Goal: Task Accomplishment & Management: Manage account settings

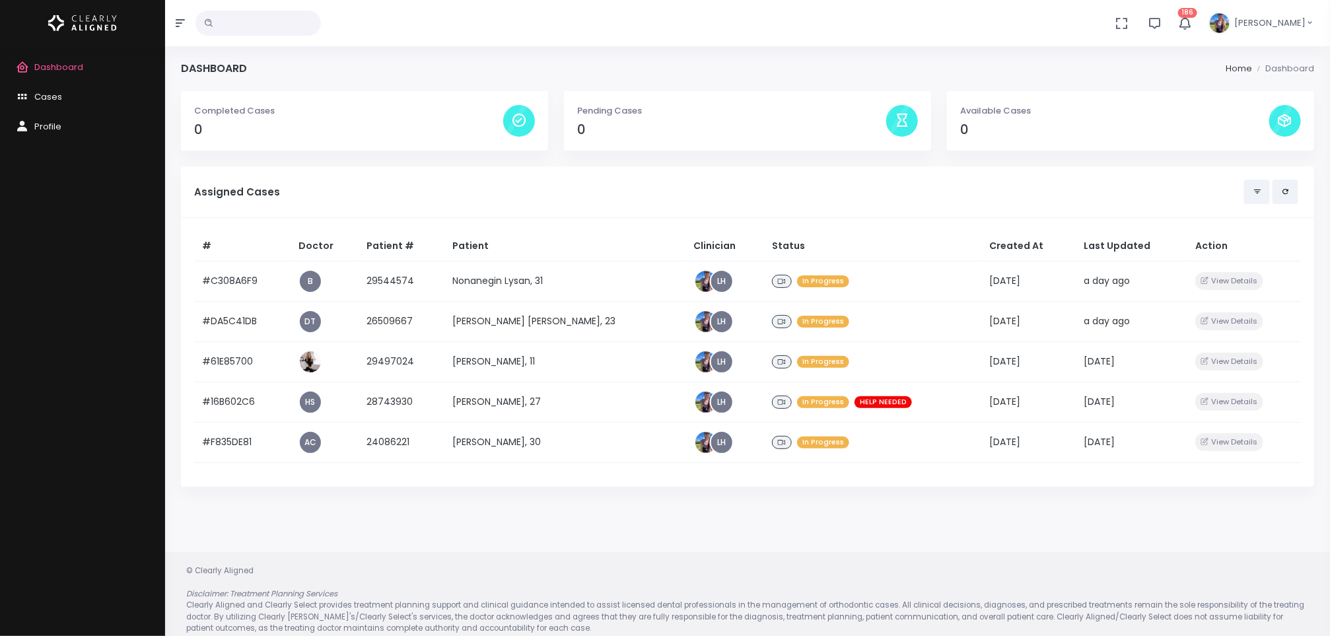
click at [389, 203] on div "Assigned Cases" at bounding box center [747, 192] width 1107 height 24
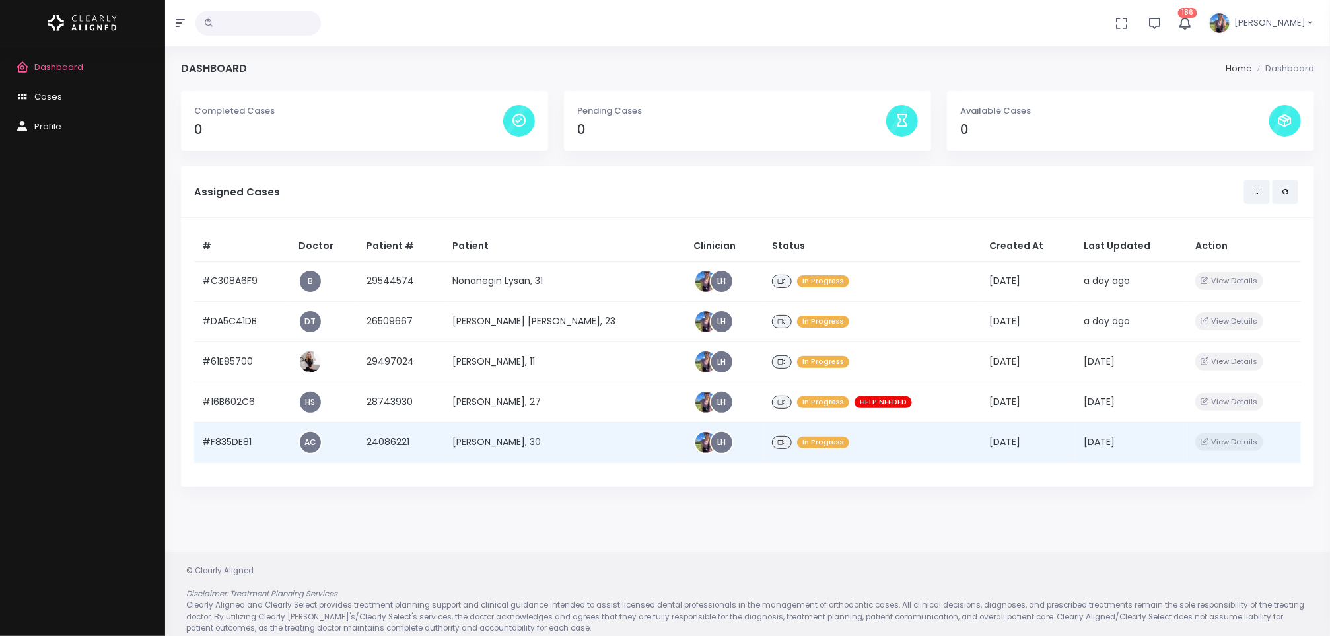
click at [495, 435] on td "[PERSON_NAME], 30" at bounding box center [565, 442] width 242 height 40
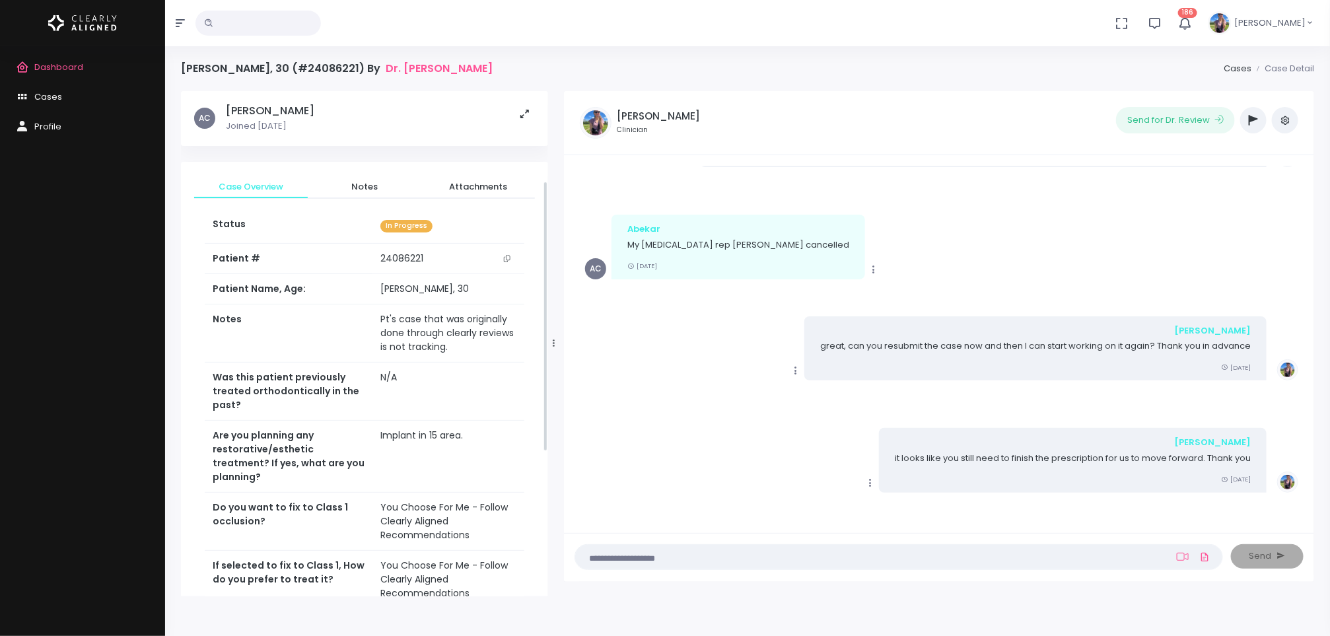
scroll to position [436, 0]
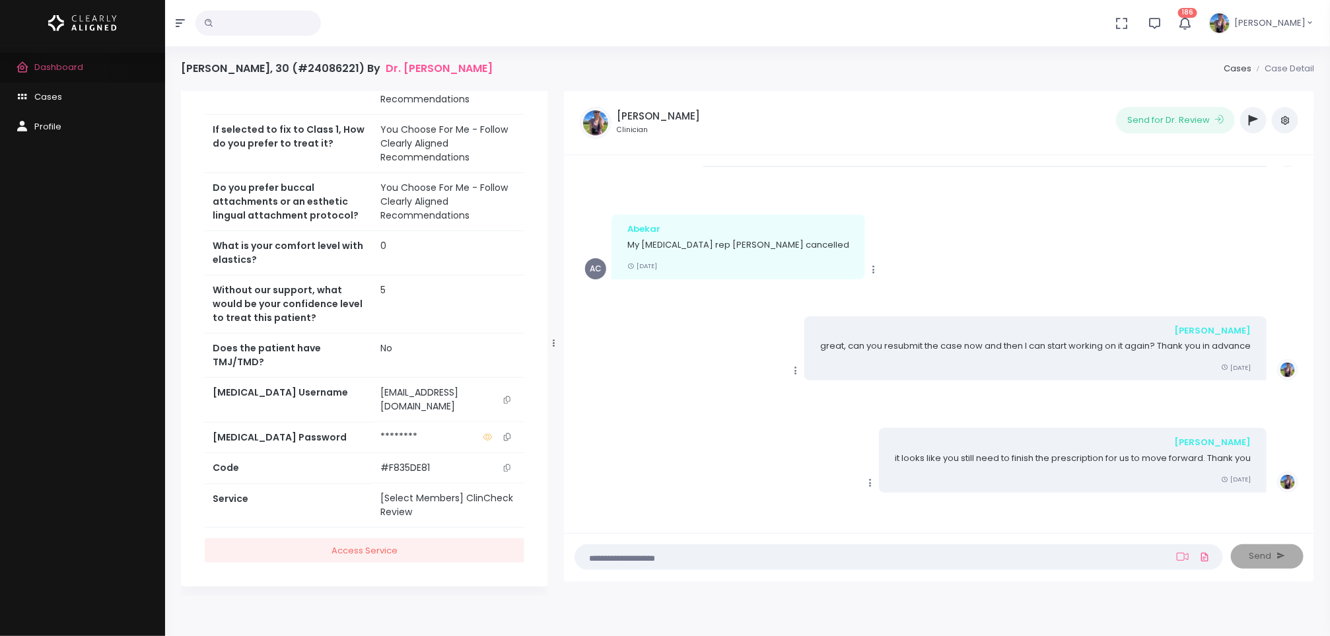
click at [75, 67] on span "Dashboard" at bounding box center [58, 67] width 49 height 13
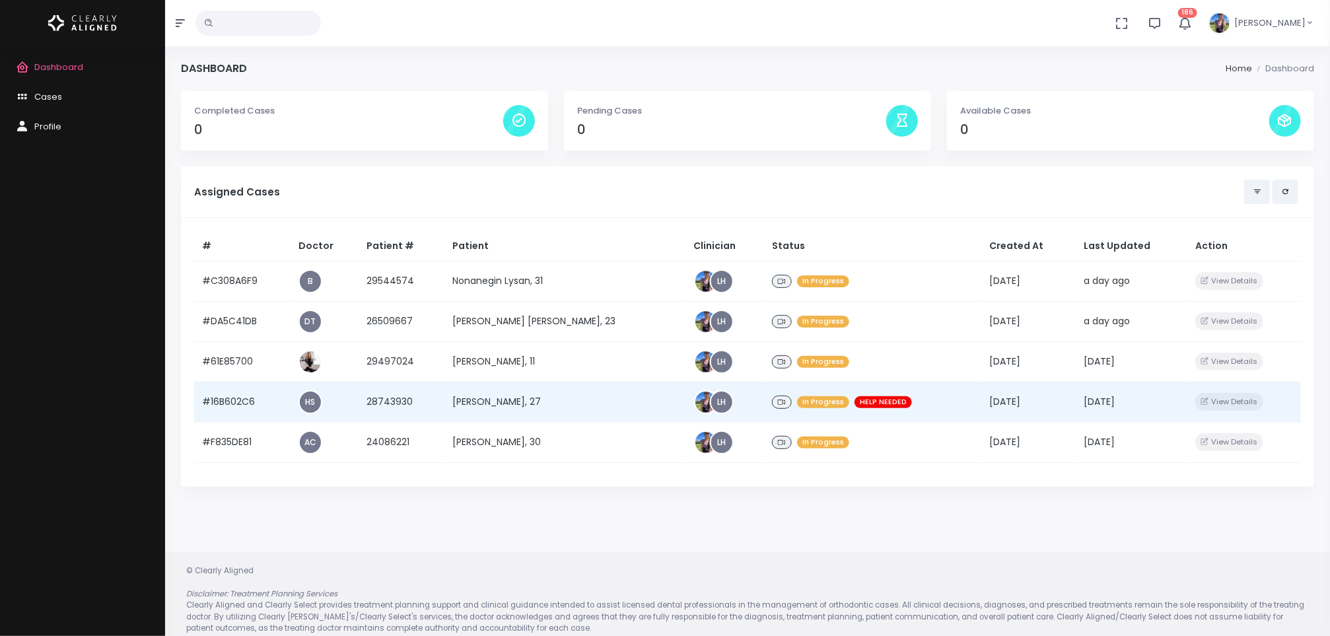
click at [515, 391] on td "[PERSON_NAME], 27" at bounding box center [565, 402] width 242 height 40
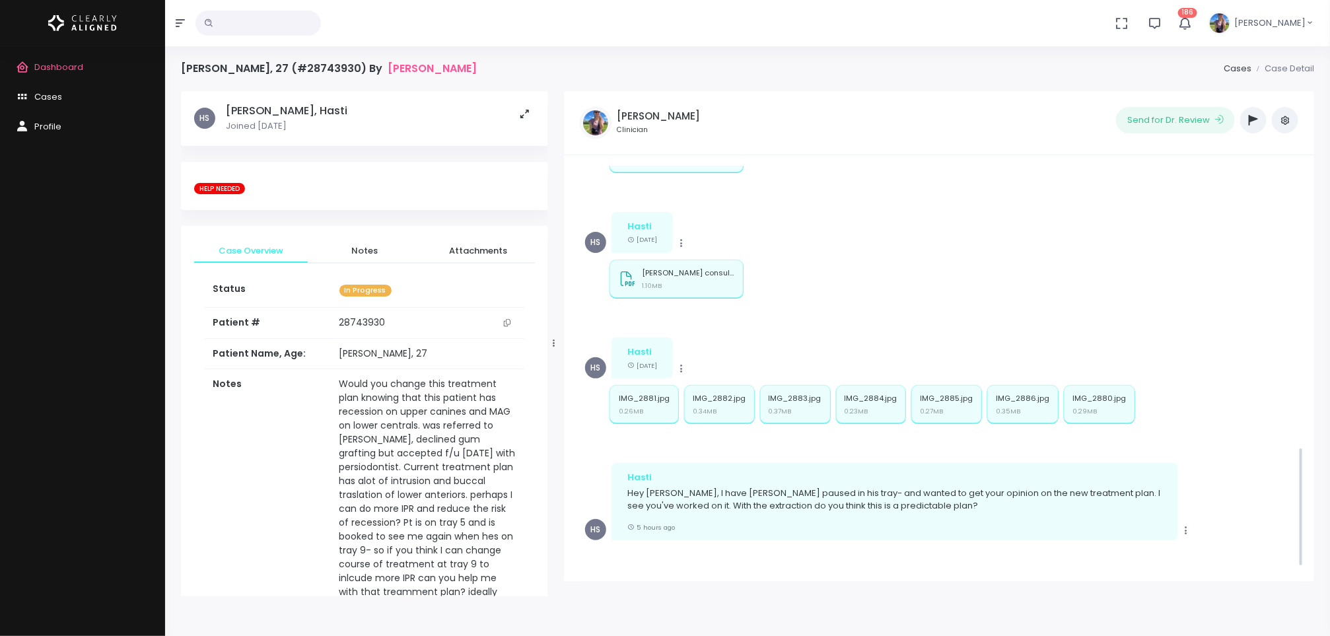
scroll to position [991, 0]
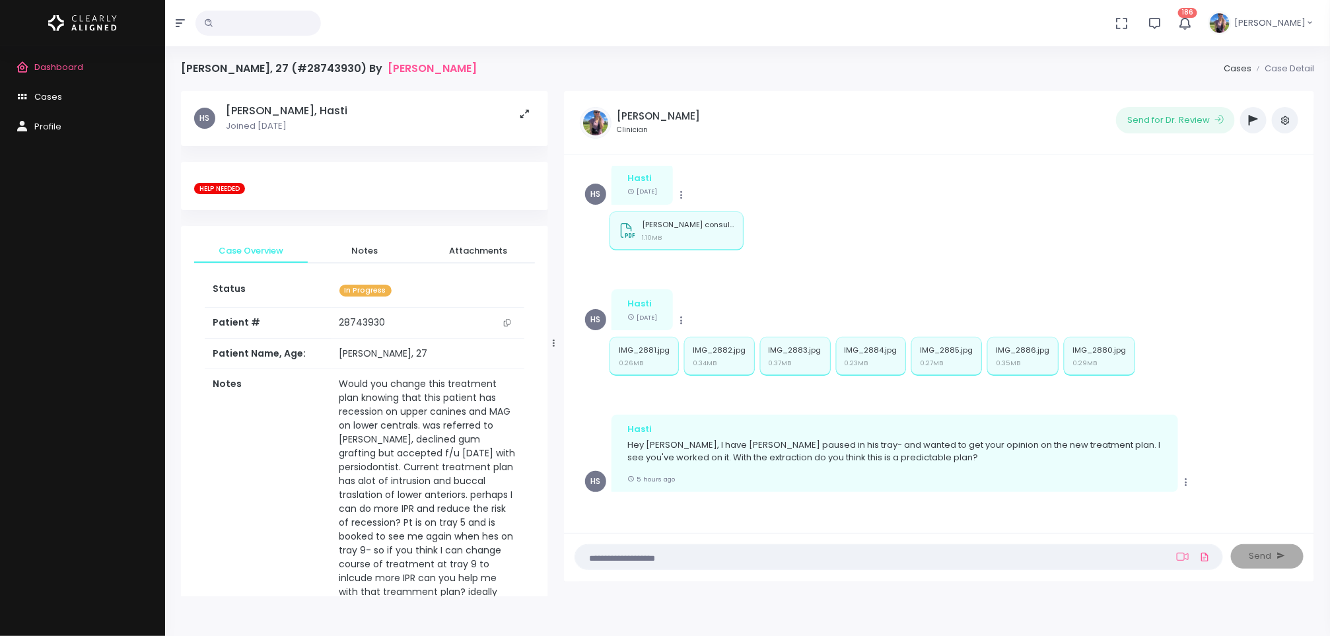
click at [1255, 122] on icon "button" at bounding box center [1253, 120] width 9 height 11
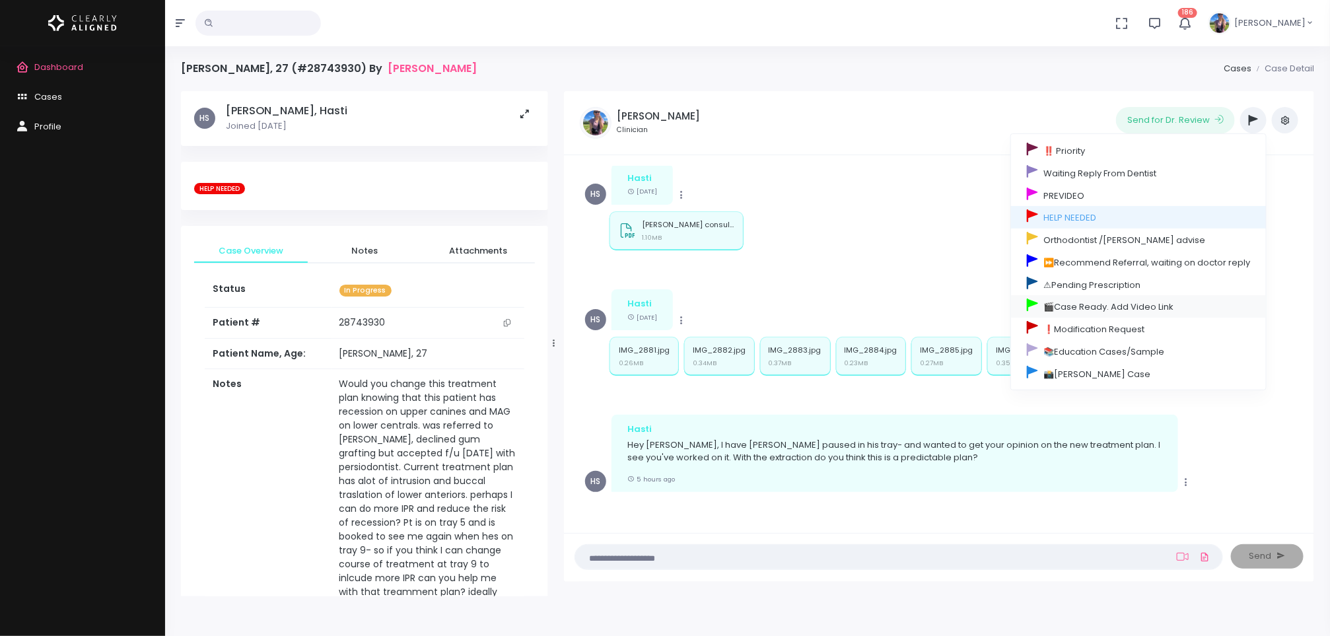
click at [1107, 311] on link "🎬Case Ready. Add Video Link" at bounding box center [1138, 306] width 255 height 22
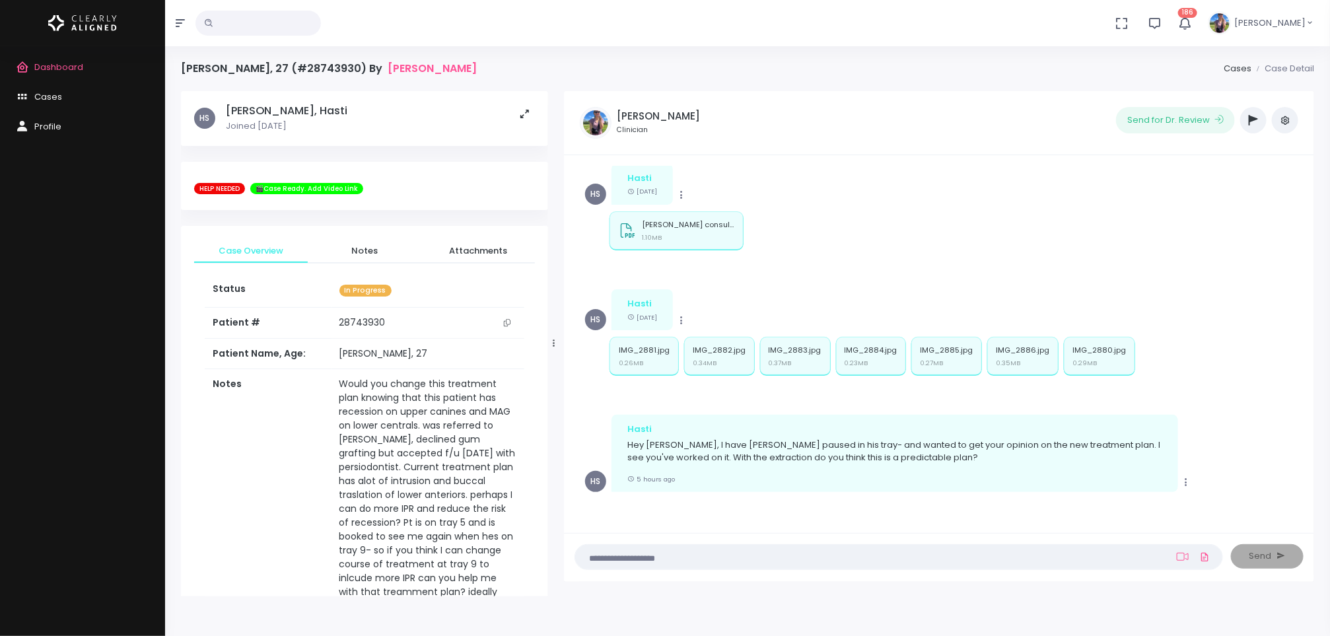
click at [860, 553] on textarea at bounding box center [873, 556] width 580 height 15
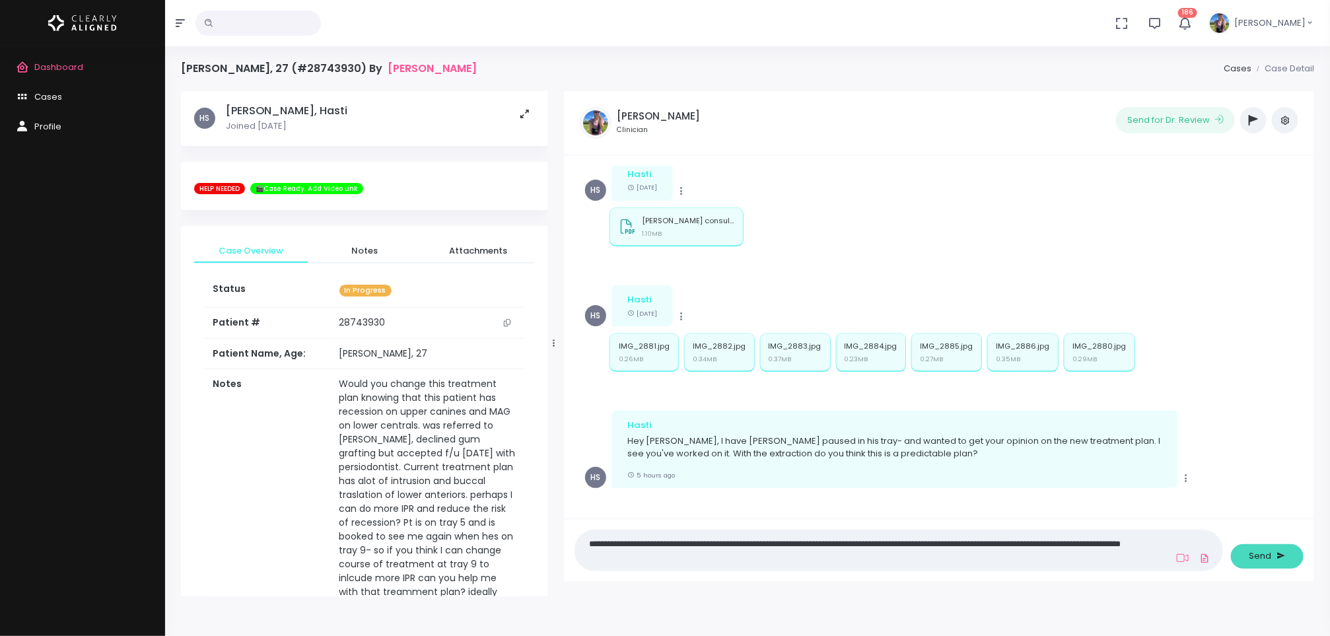
type textarea "**********"
click at [1267, 553] on span "Send" at bounding box center [1260, 555] width 22 height 13
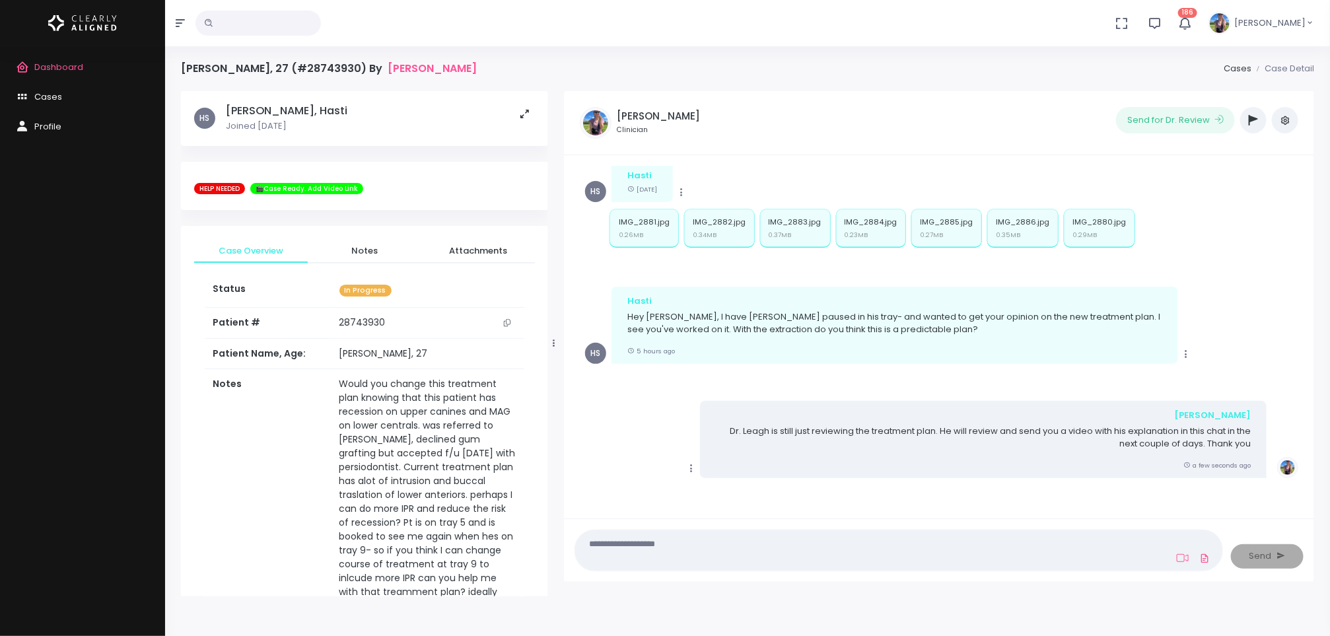
click at [1248, 125] on button "button" at bounding box center [1253, 120] width 26 height 26
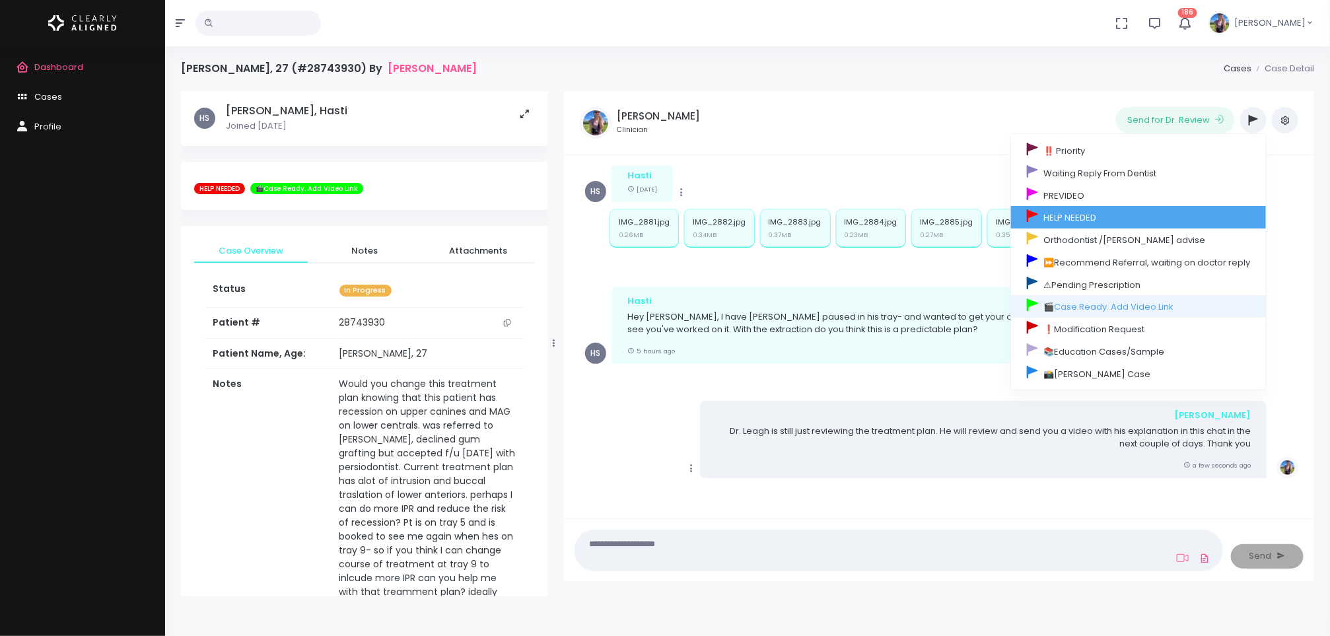
click at [1125, 224] on link "HELP NEEDED" at bounding box center [1138, 217] width 255 height 22
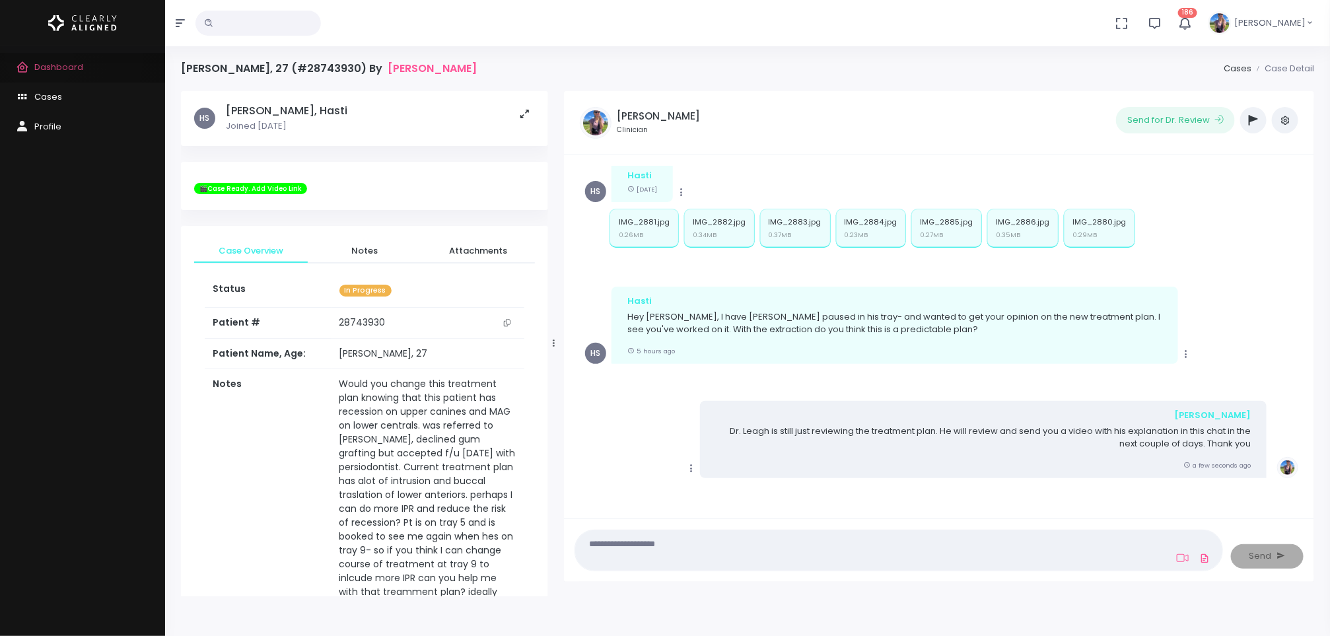
click at [40, 58] on link "Dashboard" at bounding box center [82, 68] width 165 height 30
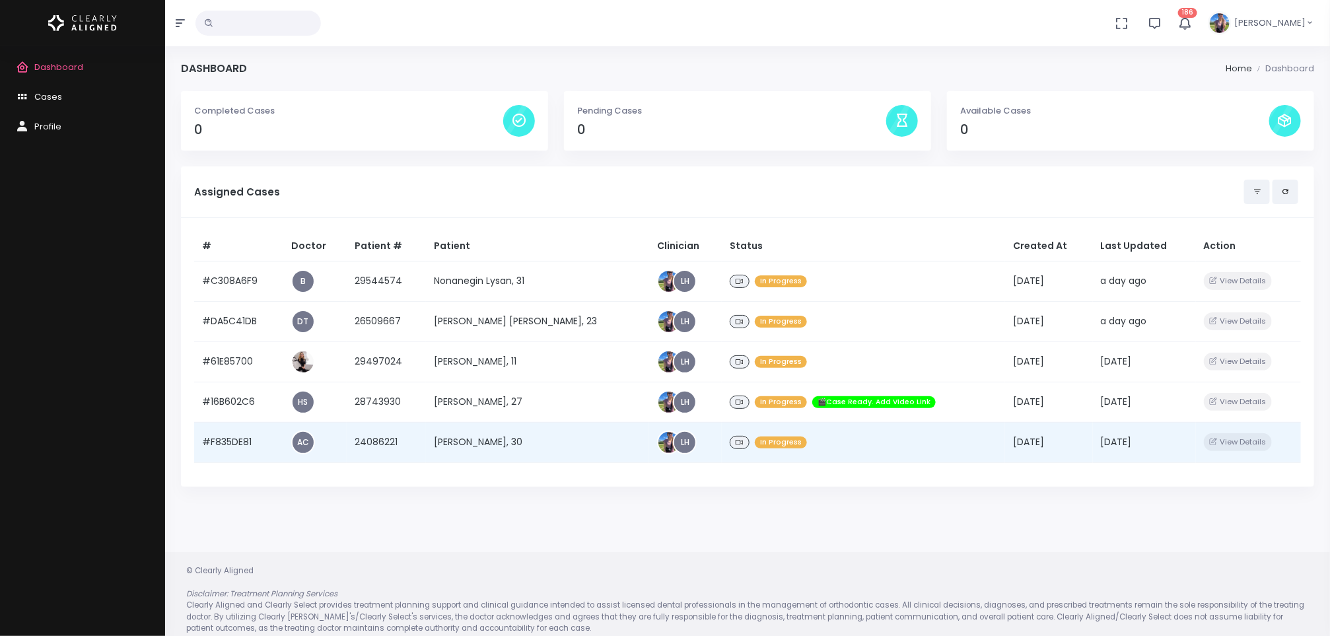
click at [522, 450] on td "[PERSON_NAME], 30" at bounding box center [537, 442] width 223 height 40
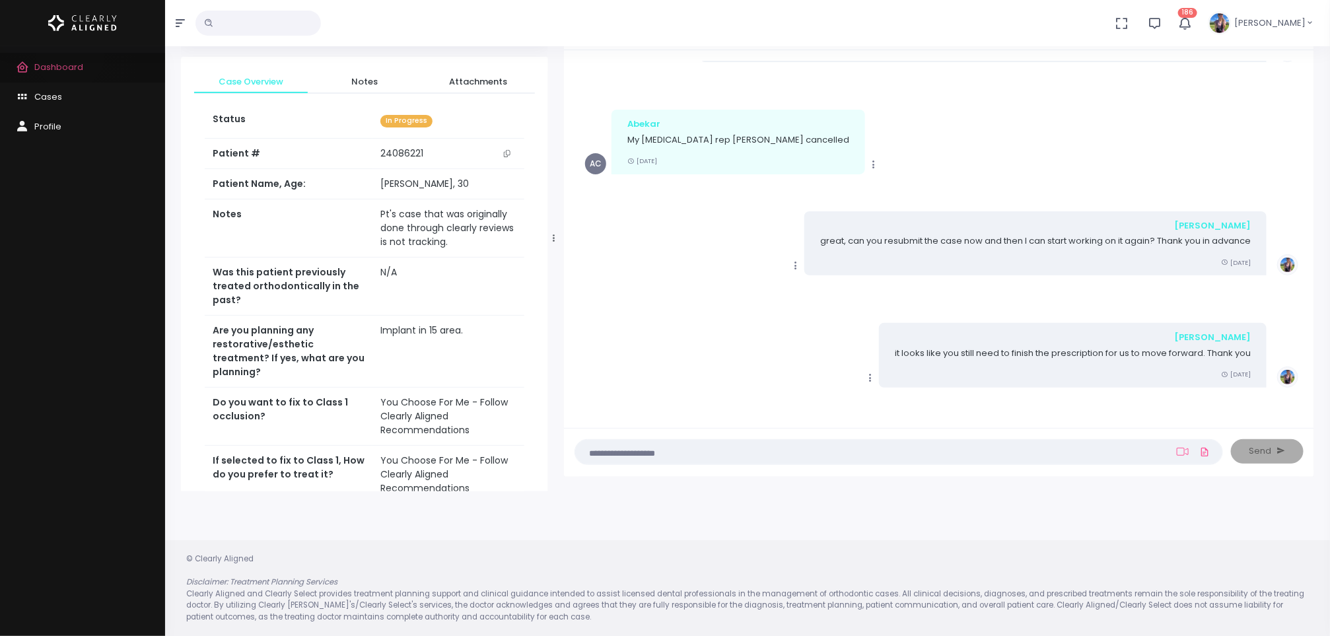
click at [70, 55] on link "Dashboard" at bounding box center [82, 68] width 165 height 30
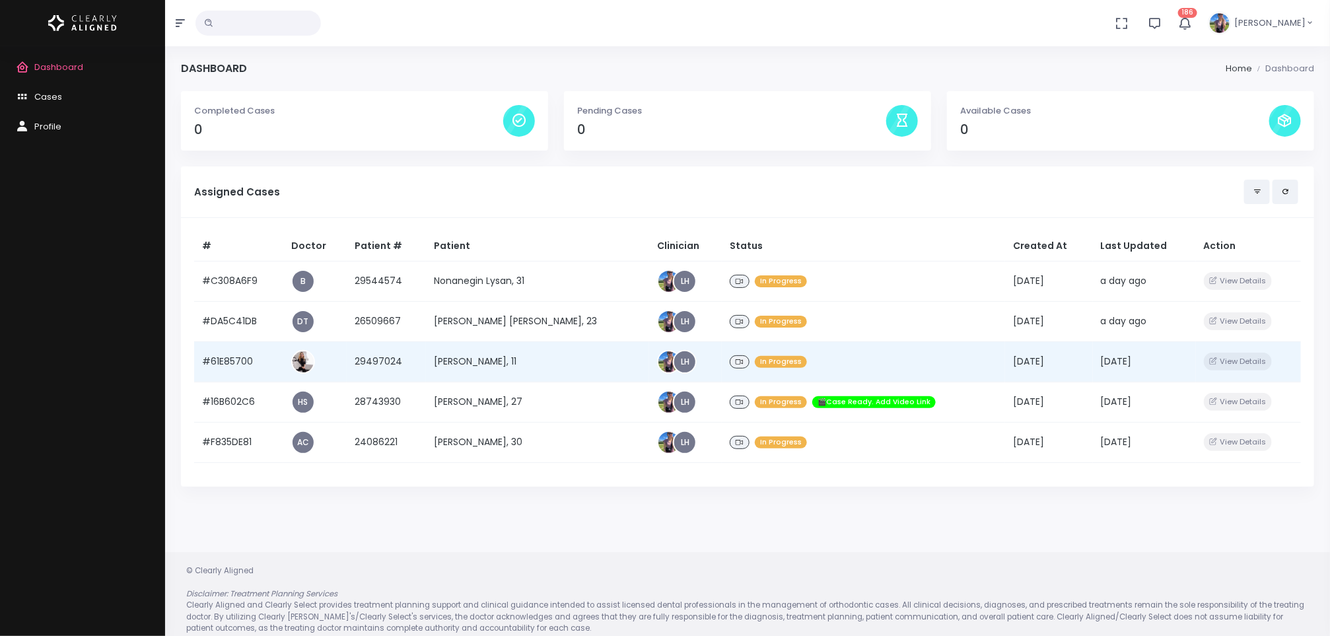
click at [491, 363] on td "[PERSON_NAME], 11" at bounding box center [537, 361] width 223 height 40
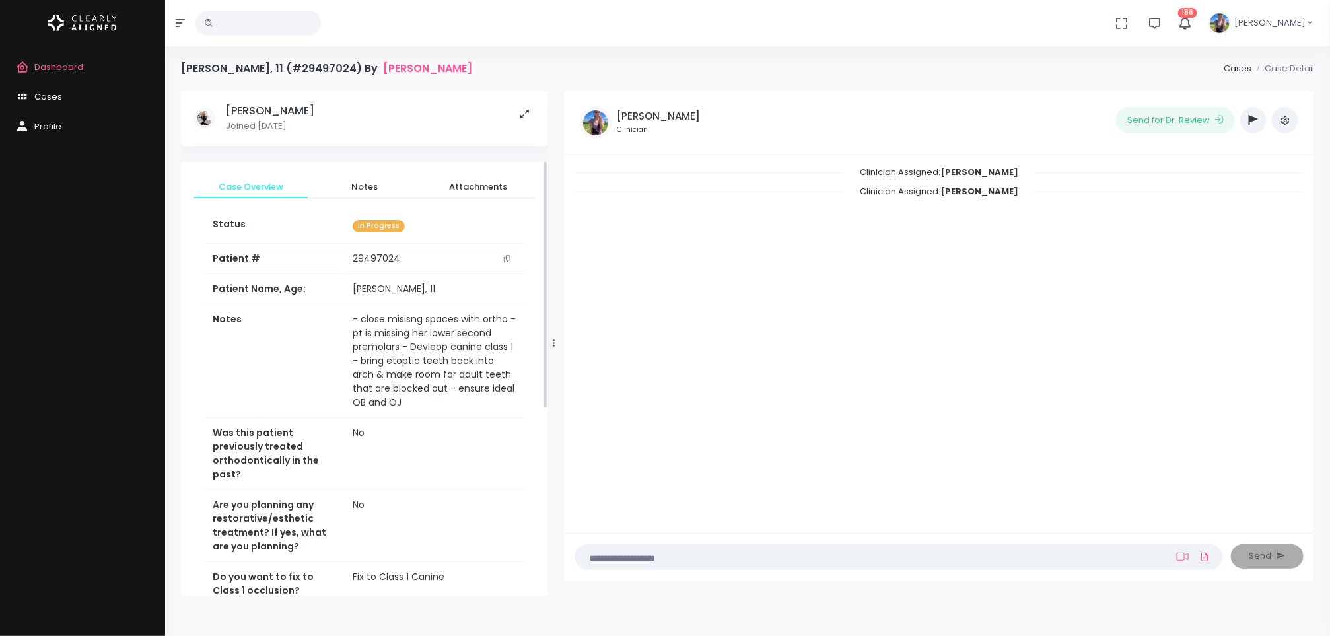
scroll to position [520, 0]
